Goal: Task Accomplishment & Management: Complete application form

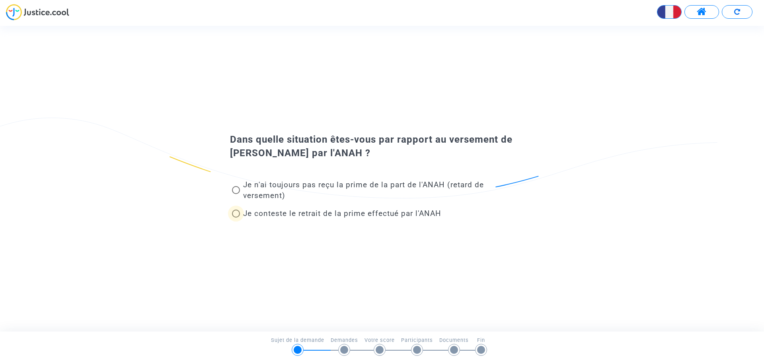
click at [236, 212] on span at bounding box center [236, 213] width 8 height 8
click at [236, 217] on input "Je conteste le retrait de la prime effectué par l'ANAH" at bounding box center [236, 217] width 0 height 0
radio input "true"
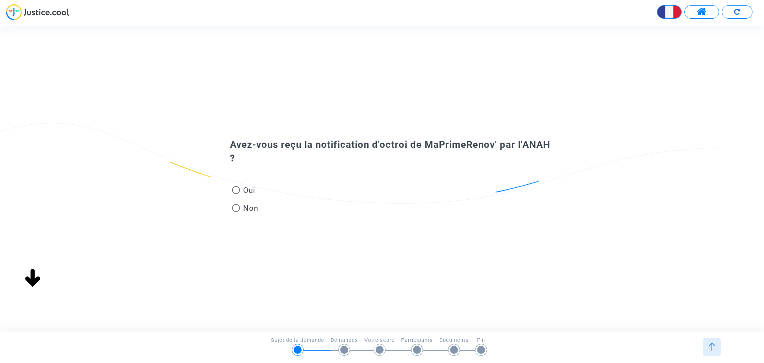
click at [237, 188] on span at bounding box center [236, 190] width 8 height 8
click at [236, 194] on input "Oui" at bounding box center [236, 194] width 0 height 0
radio input "true"
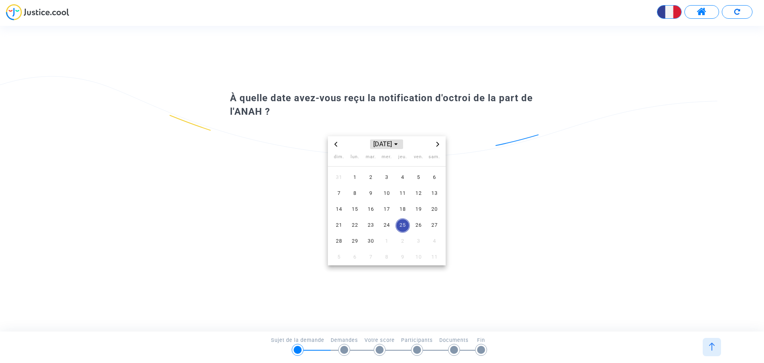
click at [380, 142] on span "[DATE]" at bounding box center [386, 144] width 33 height 10
click at [411, 197] on span "2024" at bounding box center [418, 199] width 28 height 12
click at [420, 194] on span "sept." at bounding box center [423, 195] width 33 height 14
click at [404, 177] on span "5" at bounding box center [403, 177] width 14 height 14
click at [399, 141] on span "Choose month and year" at bounding box center [396, 144] width 6 height 6
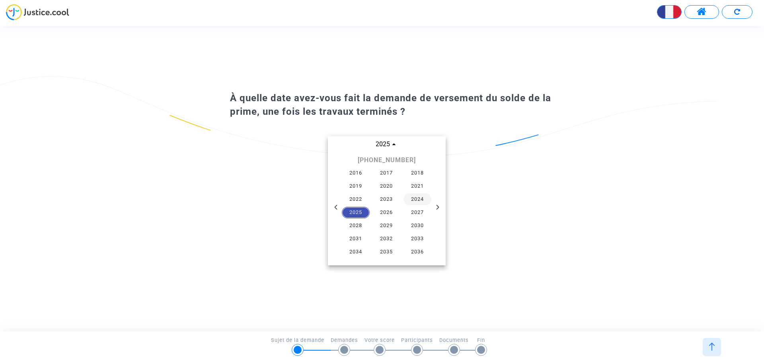
click at [415, 196] on span "2024" at bounding box center [418, 199] width 28 height 12
click at [388, 210] on span "nov." at bounding box center [386, 211] width 33 height 14
click at [401, 226] on span "21" at bounding box center [403, 225] width 14 height 14
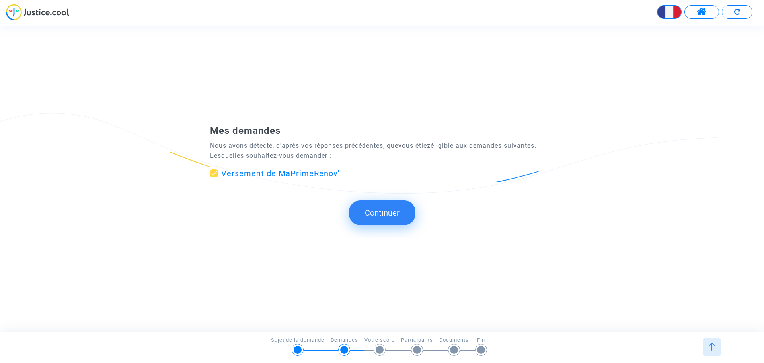
click at [382, 211] on button "Continuer" at bounding box center [382, 212] width 66 height 25
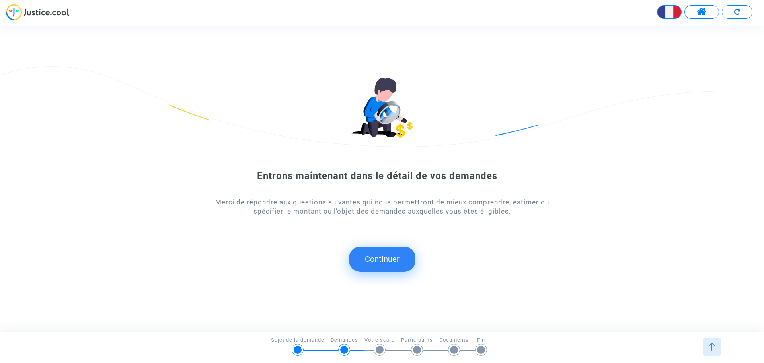
click at [390, 261] on button "Continuer" at bounding box center [382, 258] width 66 height 25
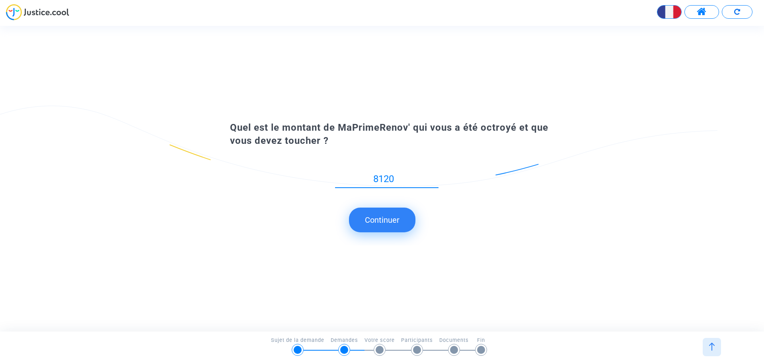
type input "8120"
click at [385, 219] on button "Continuer" at bounding box center [382, 219] width 66 height 25
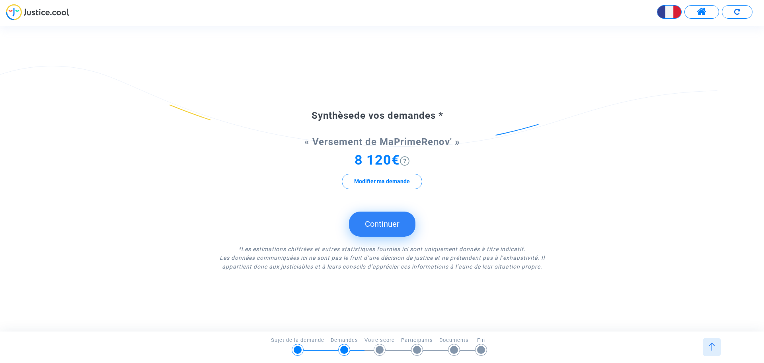
click at [385, 225] on button "Continuer" at bounding box center [382, 223] width 66 height 25
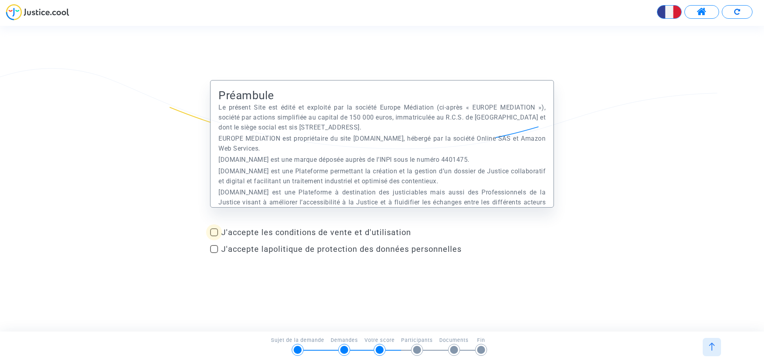
click at [216, 230] on span at bounding box center [214, 232] width 8 height 8
click at [214, 236] on input "J'accepte les conditions de vente et d'utilisation" at bounding box center [214, 236] width 0 height 0
checkbox input "true"
click at [214, 252] on span at bounding box center [214, 249] width 8 height 8
click at [214, 253] on input "J'accepte la politique de protection des données personnelles" at bounding box center [214, 253] width 0 height 0
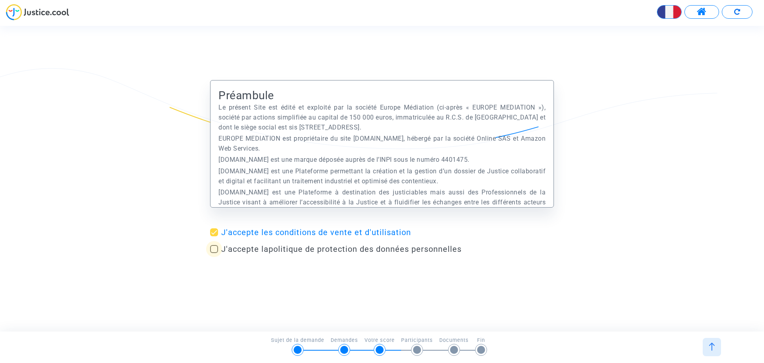
checkbox input "true"
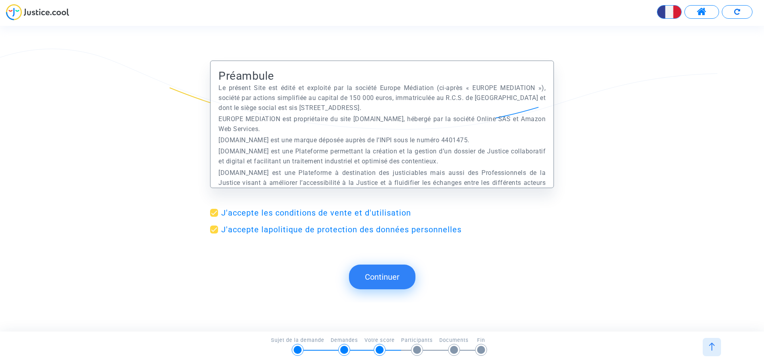
click at [400, 275] on button "Continuer" at bounding box center [382, 276] width 66 height 25
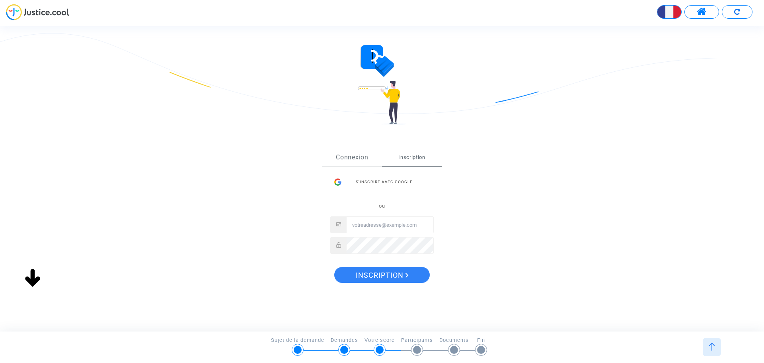
click at [353, 161] on div "Sign Up Connexion Inscription S’inscrire avec Google ou Inscription" at bounding box center [382, 219] width 344 height 172
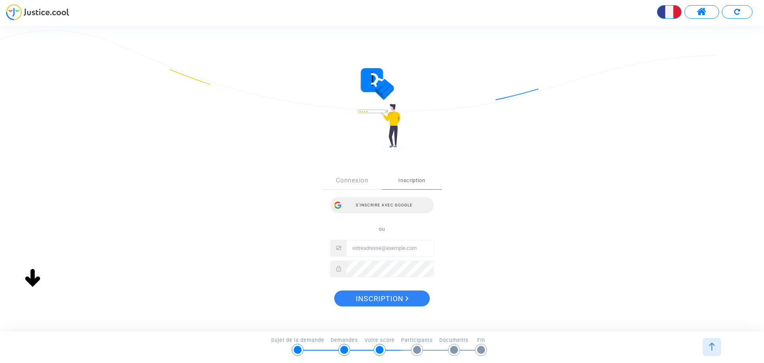
click at [385, 203] on div "S’inscrire avec Google" at bounding box center [381, 205] width 103 height 16
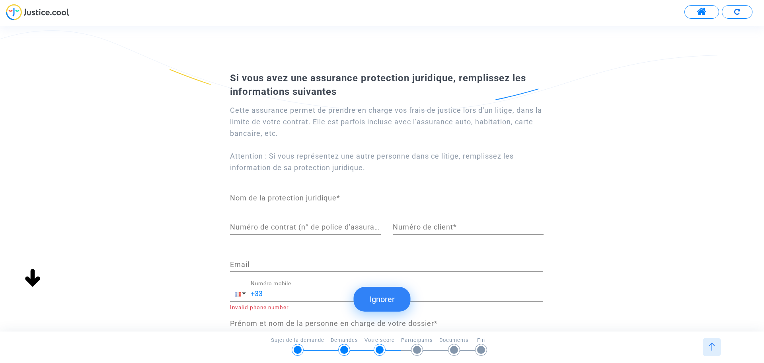
scroll to position [57, 0]
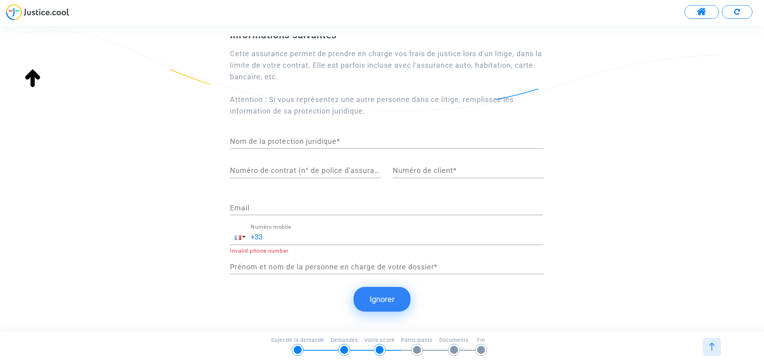
click at [383, 299] on button "Ignorer" at bounding box center [382, 299] width 57 height 25
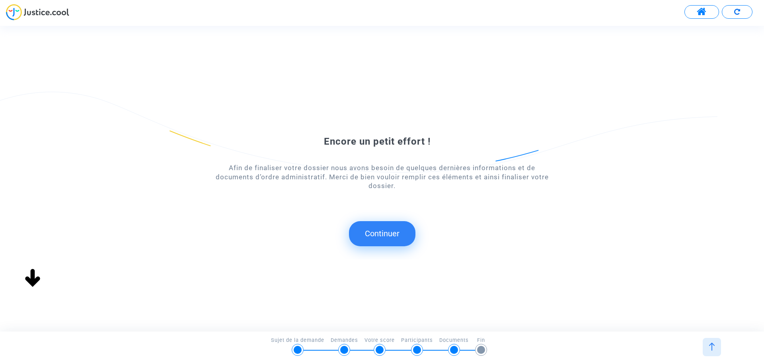
click at [390, 238] on button "Continuer" at bounding box center [382, 233] width 66 height 25
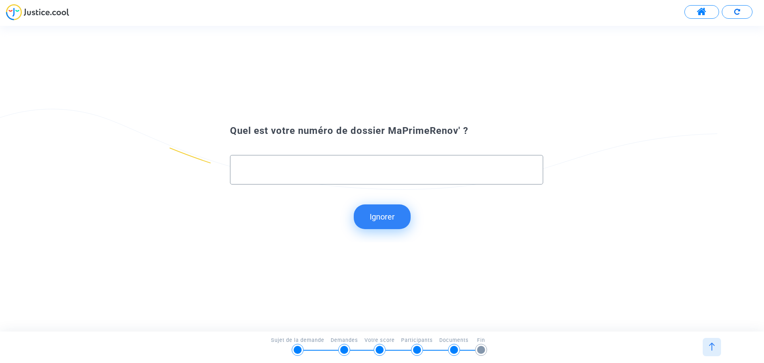
click at [386, 171] on input "text" at bounding box center [386, 169] width 296 height 9
paste input "MPR-2024-331713"
type input "MPR-2024-331713"
click at [383, 217] on button "Continuer" at bounding box center [382, 216] width 66 height 25
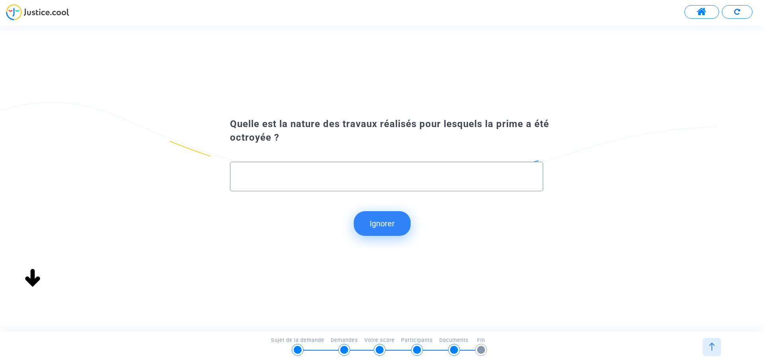
click at [407, 179] on input "text" at bounding box center [386, 176] width 296 height 9
type input "C"
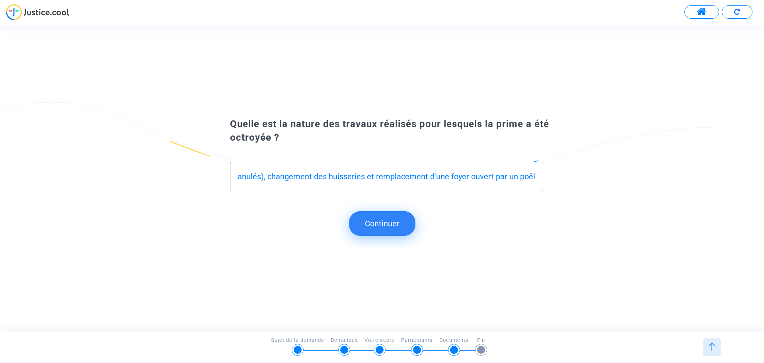
scroll to position [0, 273]
type input "Remplacement d'une chaudière à gaz (propane) par une chaudière à bois (granulés…"
click at [389, 221] on button "Continuer" at bounding box center [382, 223] width 66 height 25
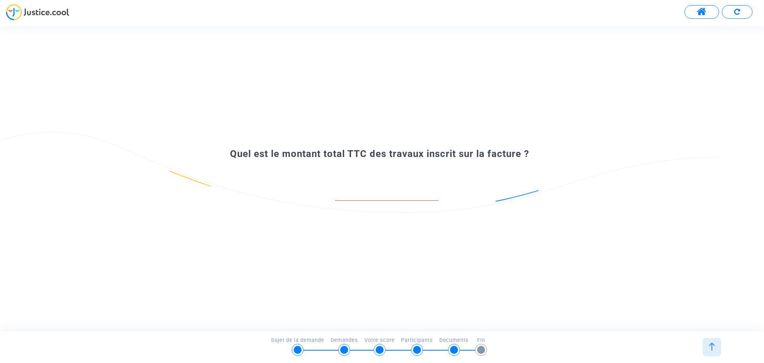
click at [358, 192] on input "number" at bounding box center [386, 192] width 103 height 11
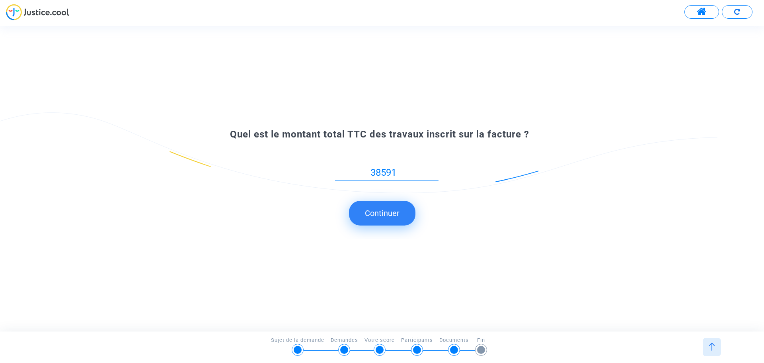
type input "38591"
click at [380, 212] on button "Continuer" at bounding box center [382, 213] width 66 height 25
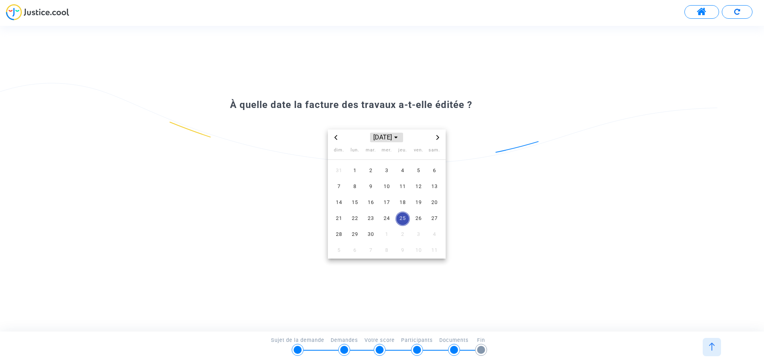
click at [398, 138] on icon "Choose month and year" at bounding box center [395, 137] width 3 height 3
click at [415, 191] on span "2024" at bounding box center [418, 193] width 28 height 12
click at [422, 190] on span "sept." at bounding box center [423, 188] width 33 height 14
click at [432, 203] on span "21" at bounding box center [434, 202] width 14 height 14
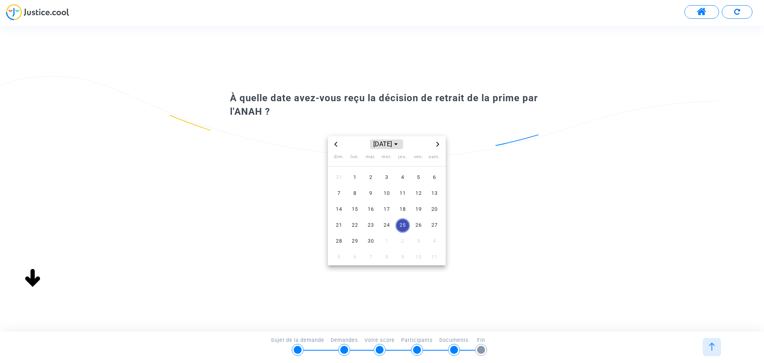
click at [393, 145] on span "[DATE]" at bounding box center [386, 144] width 33 height 10
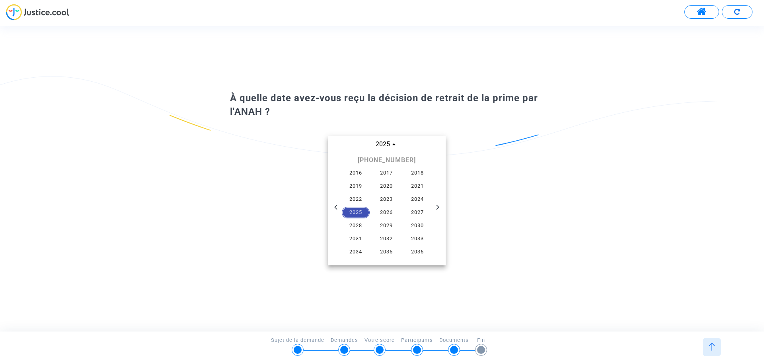
click at [360, 210] on span "2025" at bounding box center [356, 213] width 28 height 12
click at [349, 194] on span "juil." at bounding box center [349, 195] width 33 height 14
click at [419, 193] on span "11" at bounding box center [418, 193] width 14 height 14
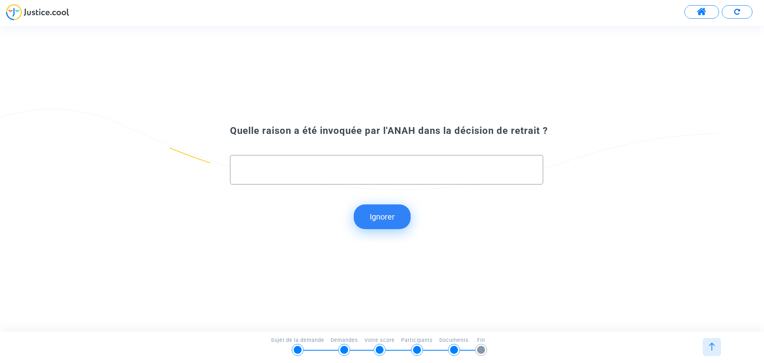
click at [392, 168] on input "text" at bounding box center [386, 169] width 296 height 9
click at [386, 164] on div at bounding box center [386, 166] width 296 height 22
click at [386, 170] on input "text" at bounding box center [386, 169] width 296 height 9
type input "Refus du contrôle et absence de réponse à leur LRAR"
click at [394, 216] on button "Continuer" at bounding box center [382, 216] width 66 height 25
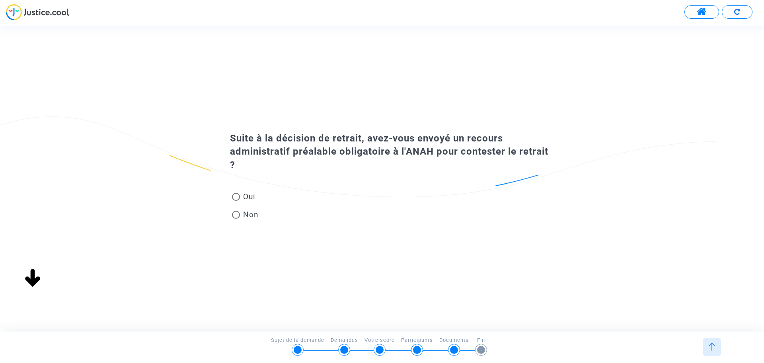
click at [238, 193] on span at bounding box center [236, 197] width 8 height 8
click at [236, 201] on input "Oui" at bounding box center [236, 201] width 0 height 0
radio input "true"
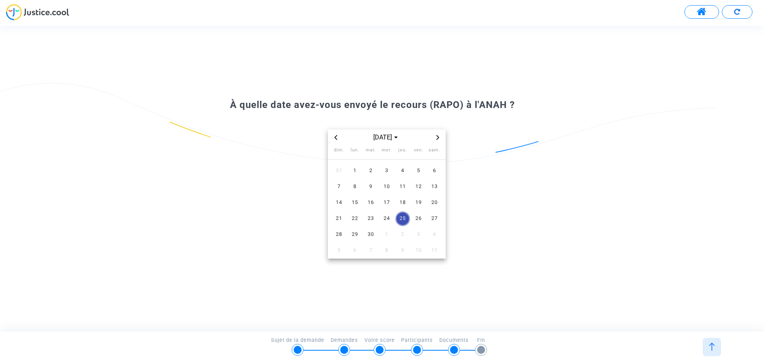
click at [337, 139] on icon "Previous month" at bounding box center [335, 137] width 5 height 5
click at [338, 137] on span "Previous month" at bounding box center [336, 138] width 10 height 10
click at [337, 235] on span "27" at bounding box center [339, 234] width 14 height 14
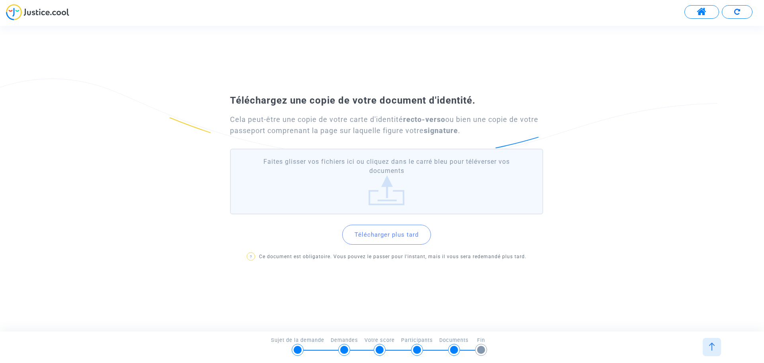
click at [400, 236] on button "Télécharger plus tard" at bounding box center [386, 234] width 89 height 20
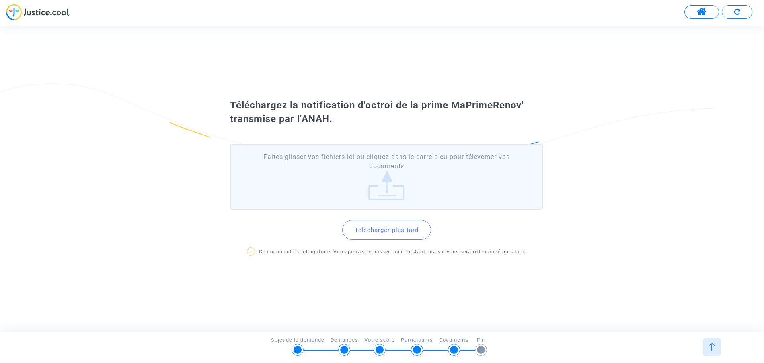
click at [378, 168] on label "Faites glisser vos fichiers ici ou cliquez dans le carré bleu pour téléverser v…" at bounding box center [386, 177] width 313 height 66
click at [0, 0] on input "Faites glisser vos fichiers ici ou cliquez dans le carré bleu pour téléverser v…" at bounding box center [0, 0] width 0 height 0
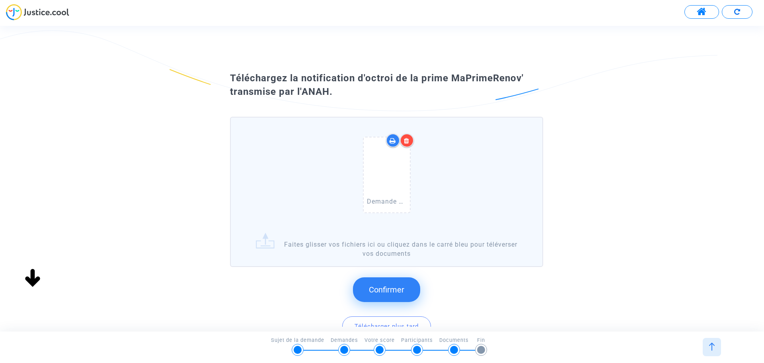
click at [402, 290] on span "Confirmer" at bounding box center [386, 290] width 35 height 10
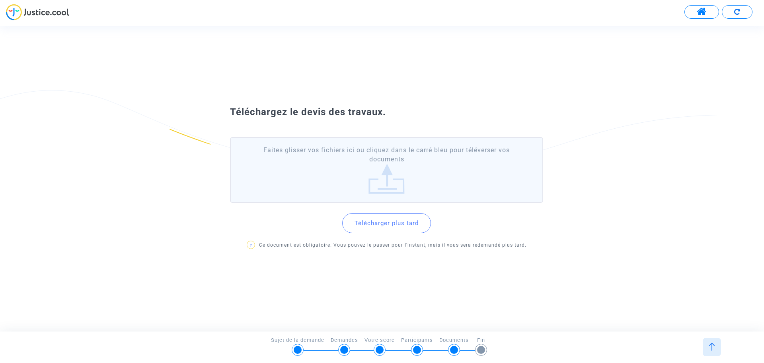
click at [381, 221] on button "Télécharger plus tard" at bounding box center [386, 223] width 89 height 20
click at [380, 228] on button "Télécharger plus tard" at bounding box center [386, 223] width 89 height 20
click at [382, 224] on button "Télécharger plus tard" at bounding box center [386, 223] width 89 height 20
click at [387, 224] on button "Télécharger plus tard" at bounding box center [386, 223] width 89 height 20
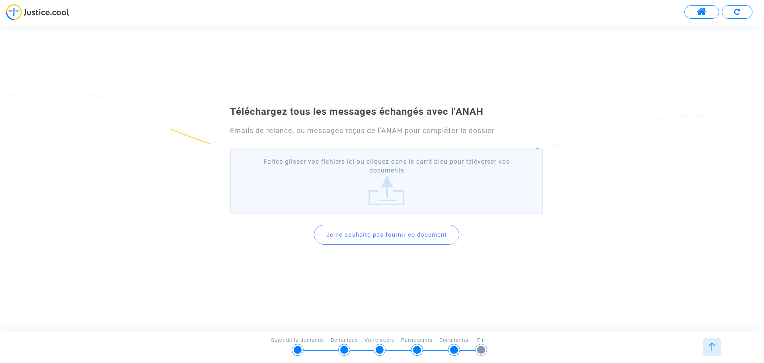
click at [406, 238] on button "Je ne souhaite pas fournir ce document" at bounding box center [386, 234] width 145 height 20
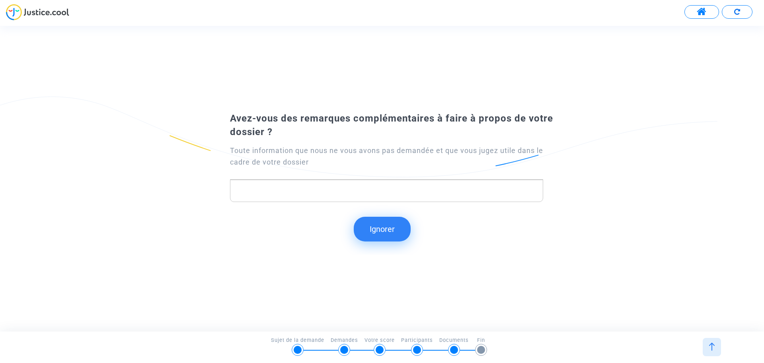
click at [374, 225] on button "Ignorer" at bounding box center [382, 228] width 57 height 25
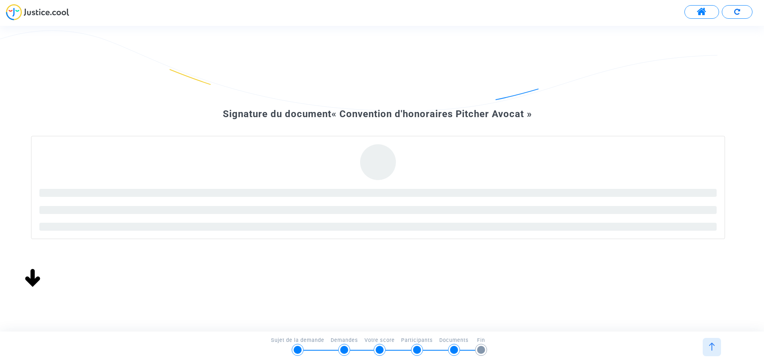
scroll to position [113, 0]
